Goal: Information Seeking & Learning: Learn about a topic

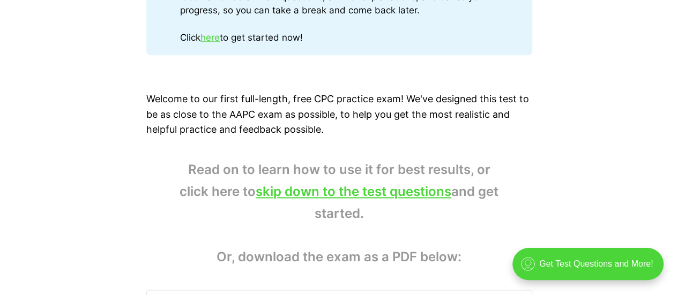
scroll to position [669, 0]
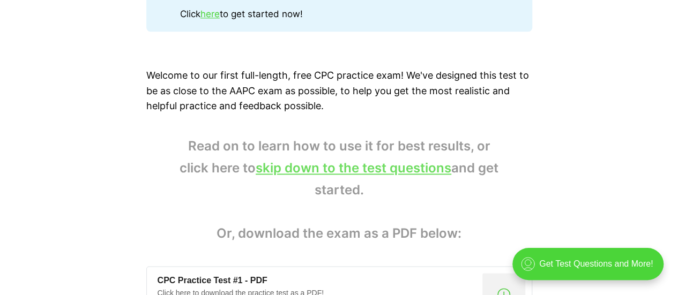
click at [355, 173] on link "skip down to the test questions" at bounding box center [354, 168] width 196 height 16
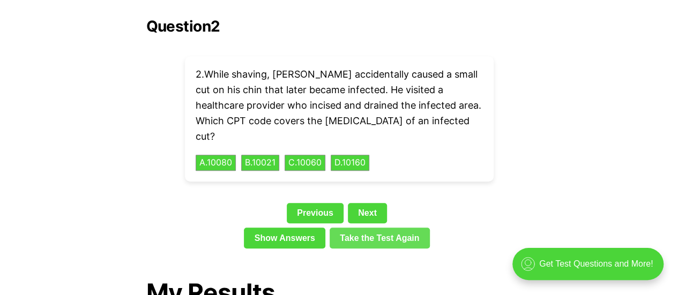
click at [360, 228] on link "Take the Test Again" at bounding box center [380, 238] width 100 height 20
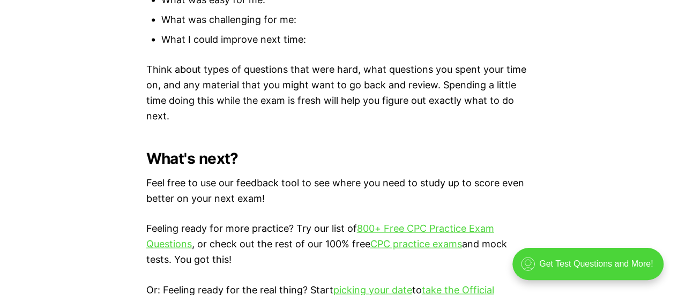
scroll to position [3032, 0]
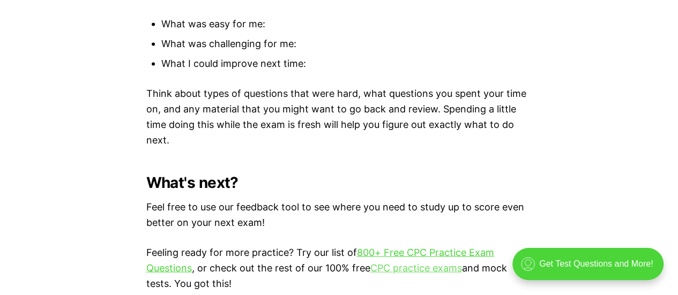
click at [407, 262] on link "CPC practice exams" at bounding box center [416, 267] width 92 height 11
click at [410, 262] on link "CPC practice exams" at bounding box center [416, 267] width 92 height 11
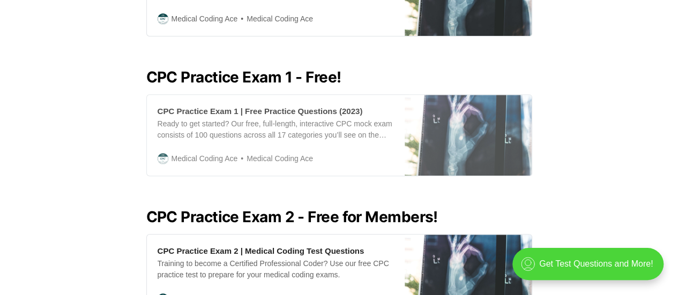
scroll to position [455, 0]
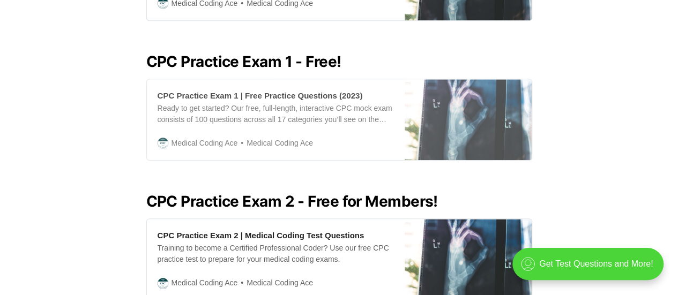
click at [239, 90] on div "CPC Practice Exam 1 | Free Practice Questions (2023)" at bounding box center [260, 95] width 205 height 11
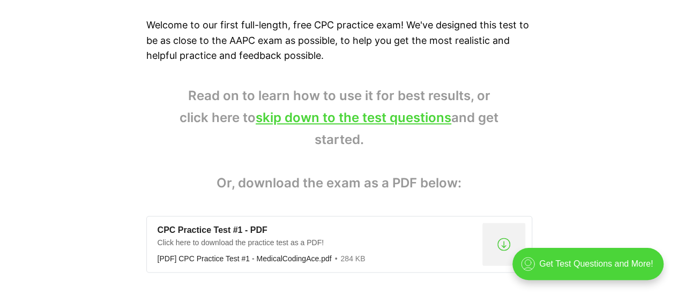
scroll to position [751, 0]
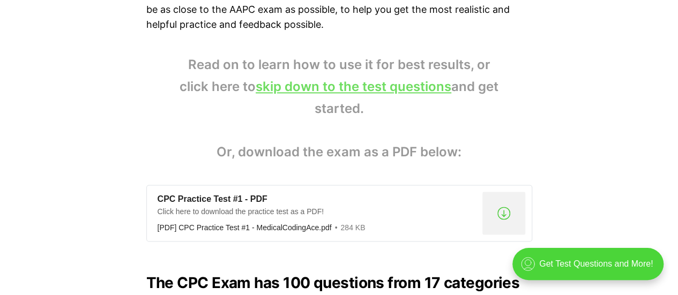
click at [346, 90] on link "skip down to the test questions" at bounding box center [354, 87] width 196 height 16
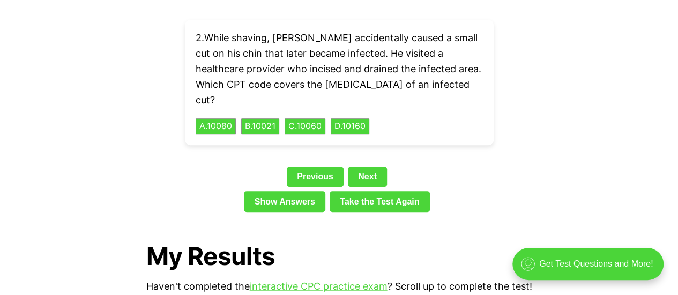
scroll to position [2510, 0]
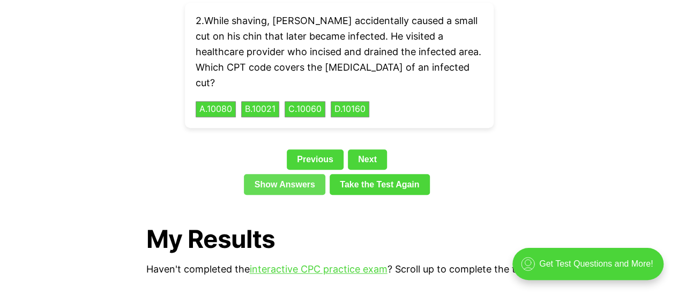
click at [281, 174] on link "Show Answers" at bounding box center [284, 184] width 81 height 20
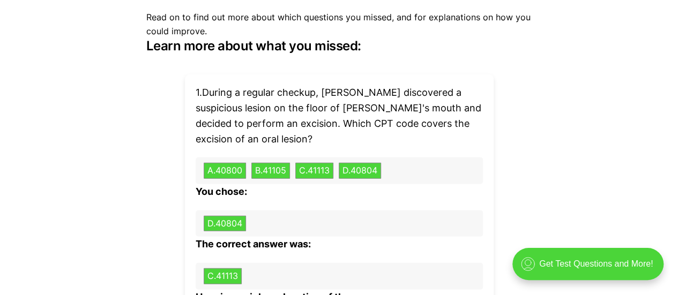
scroll to position [3301, 0]
